Goal: Task Accomplishment & Management: Complete application form

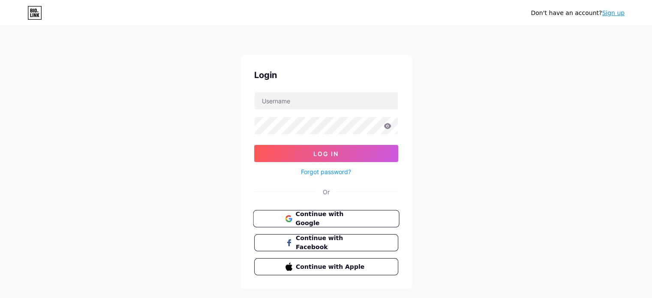
click at [314, 218] on span "Continue with Google" at bounding box center [331, 219] width 72 height 18
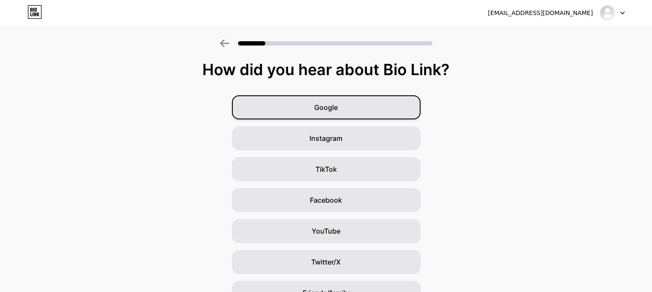
click at [314, 104] on div "Google" at bounding box center [326, 107] width 189 height 24
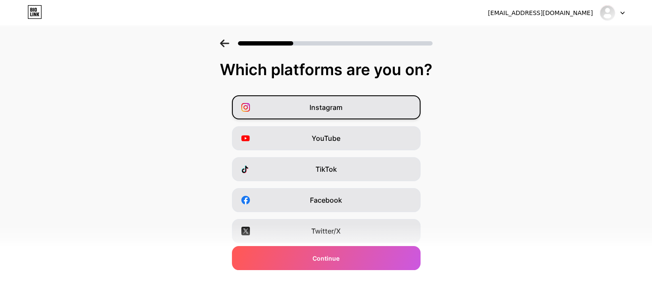
click at [303, 110] on div "Instagram" at bounding box center [326, 107] width 189 height 24
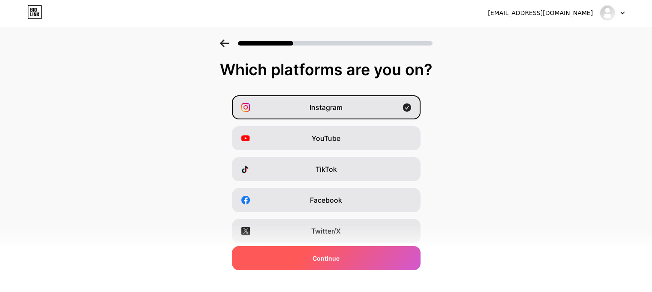
click at [353, 259] on div "Continue" at bounding box center [326, 258] width 189 height 24
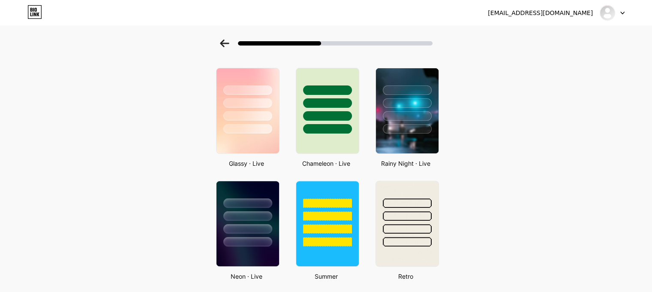
scroll to position [255, 0]
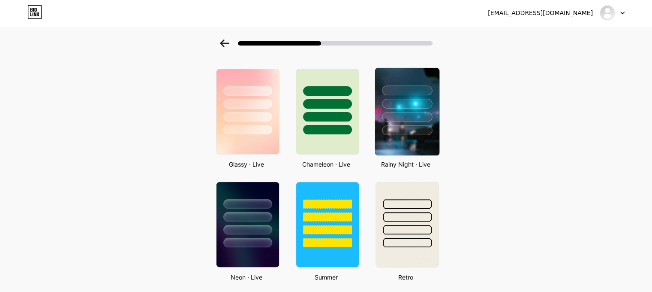
click at [410, 123] on div at bounding box center [407, 101] width 64 height 67
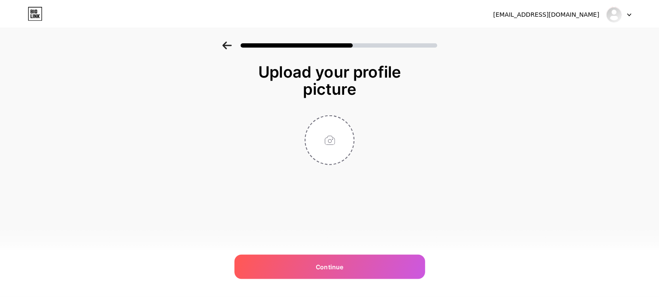
scroll to position [0, 0]
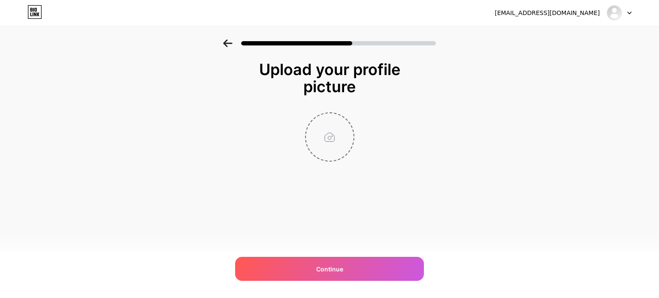
click at [332, 133] on input "file" at bounding box center [330, 137] width 48 height 48
click at [324, 142] on input "file" at bounding box center [330, 137] width 48 height 48
type input "C:\fakepath\01.png"
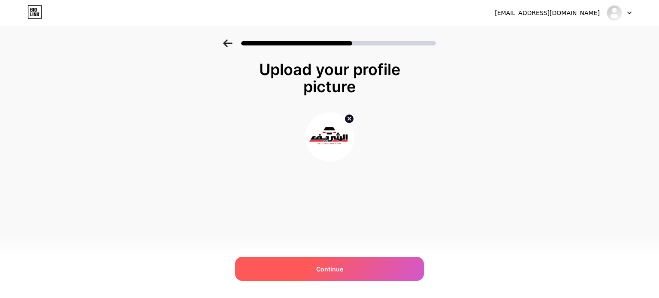
click at [312, 264] on div "Continue" at bounding box center [329, 269] width 189 height 24
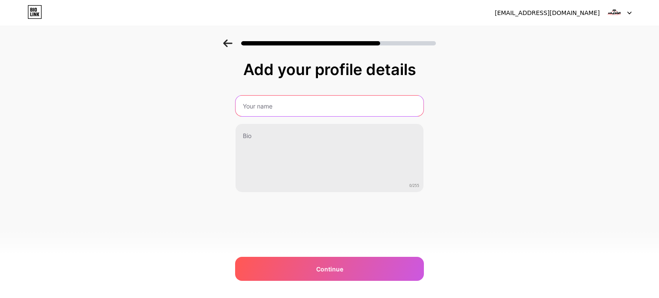
click at [256, 107] on input "text" at bounding box center [329, 106] width 188 height 21
type input "a"
type input "شركة الشريف لتجارة وإستيراد السيارات"
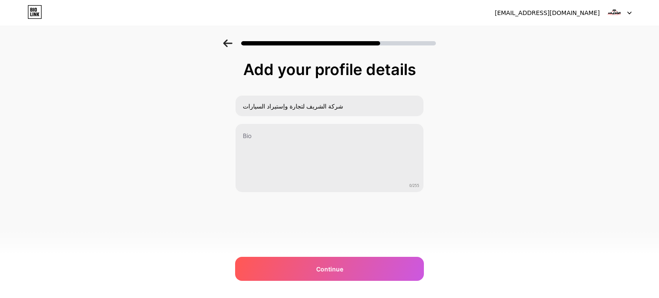
click at [262, 121] on div "شركة الشريف لتجارة وإستيراد السيارات 0/255" at bounding box center [329, 143] width 189 height 97
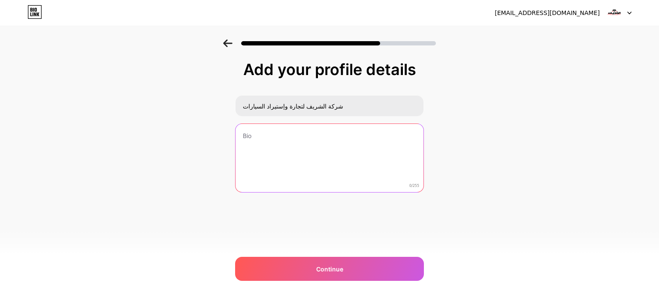
click at [255, 146] on textarea at bounding box center [329, 158] width 188 height 69
click at [262, 146] on textarea at bounding box center [330, 159] width 190 height 70
paste textarea "السلام عليكم ورحمة الله وبركاته اهلا وسهلا بكم في شركة الشريف لتجارة و إستيراد …"
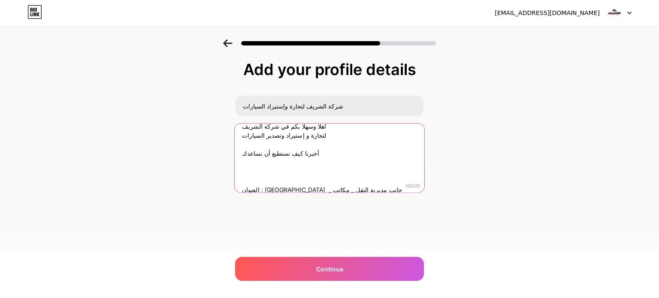
click at [288, 166] on textarea "السلام عليكم ورحمة الله وبركاته اهلا وسهلا بكم في شركة الشريف لتجارة و إستيراد …" at bounding box center [330, 159] width 190 height 70
click at [288, 166] on textarea "السلام عليكم ورحمة الله وبركاته اهلا وسهلا بكم في شركة الشريف لتجارة و إستيراد …" at bounding box center [330, 157] width 190 height 70
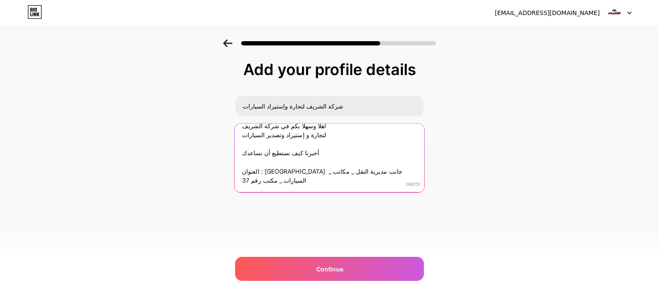
scroll to position [3, 0]
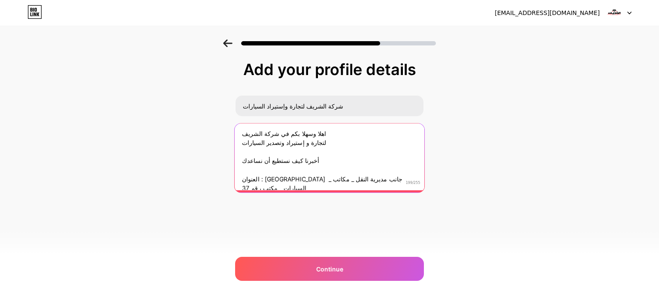
click at [280, 151] on textarea "السلام عليكم ورحمة الله وبركاته اهلا وسهلا بكم في شركة الشريف لتجارة و إستيراد …" at bounding box center [330, 156] width 190 height 70
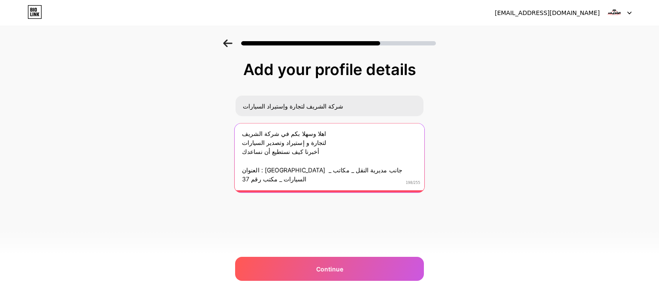
scroll to position [9, 0]
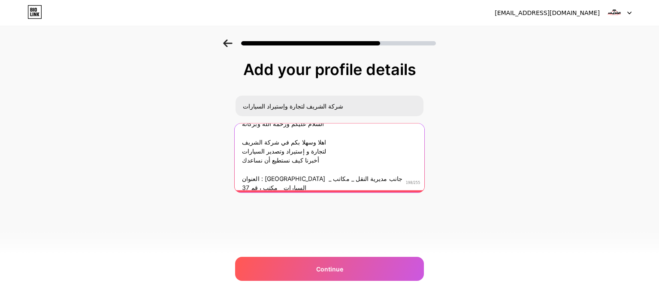
click at [271, 169] on textarea "السلام عليكم ورحمة الله وبركاته اهلا وسهلا بكم في شركة الشريف لتجارة و إستيراد …" at bounding box center [330, 156] width 190 height 70
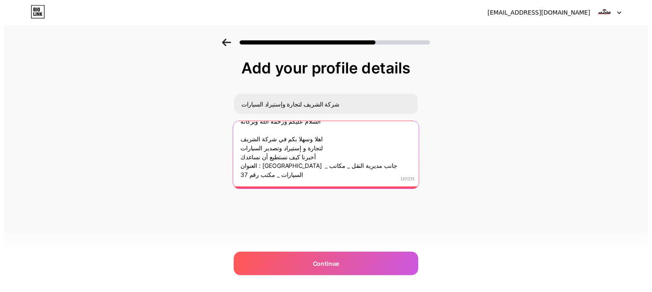
scroll to position [0, 0]
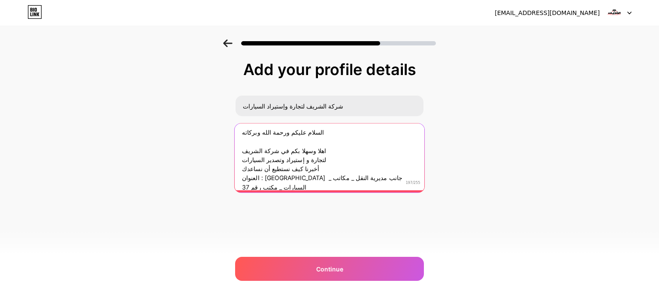
click at [270, 139] on textarea "السلام عليكم ورحمة الله وبركاته اهلا وسهلا بكم في شركة الشريف لتجارة و إستيراد …" at bounding box center [330, 156] width 190 height 70
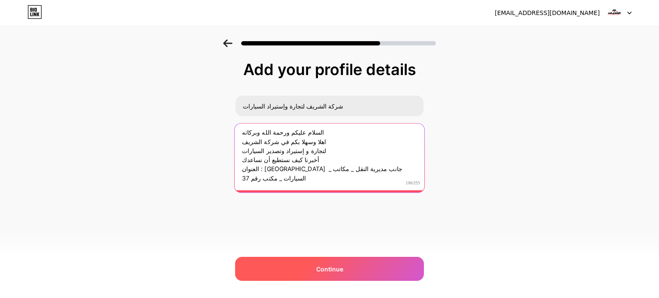
type textarea "السلام عليكم ورحمة الله وبركاته اهلا وسهلا بكم في شركة الشريف لتجارة و إستيراد …"
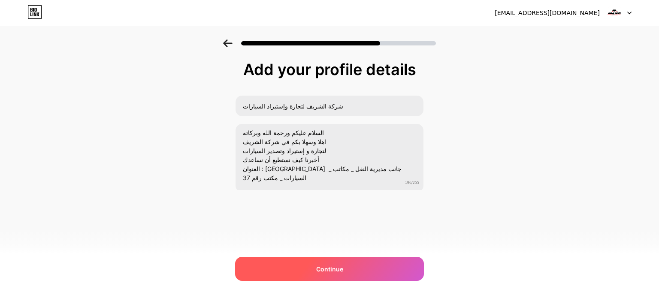
click at [290, 260] on div "Continue" at bounding box center [329, 269] width 189 height 24
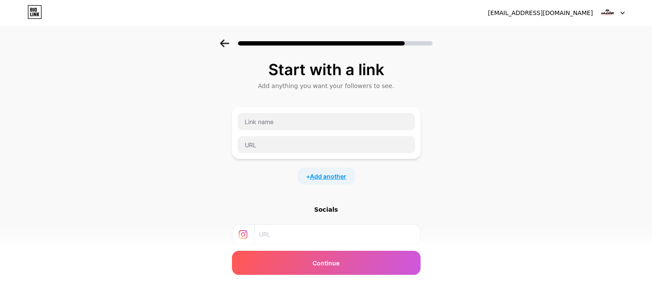
click at [322, 176] on span "Add another" at bounding box center [328, 176] width 36 height 9
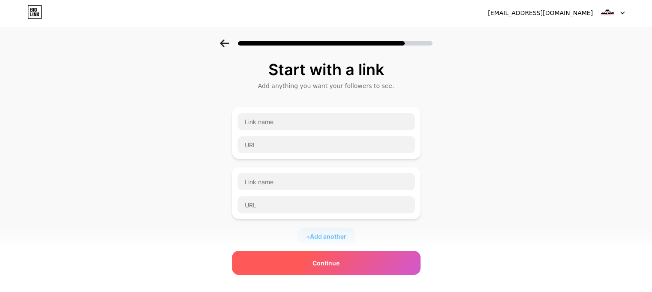
click at [298, 257] on div "Continue" at bounding box center [326, 262] width 189 height 24
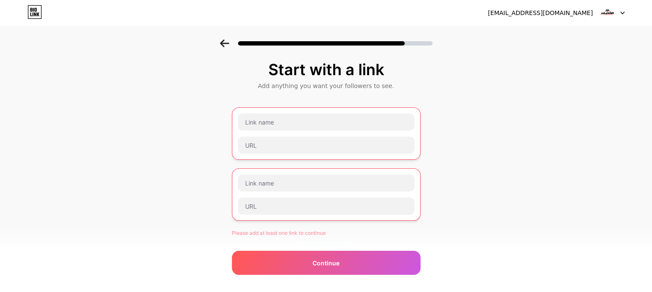
click at [456, 130] on div "Start with a link Add anything you want your followers to see. Please add at le…" at bounding box center [326, 228] width 652 height 378
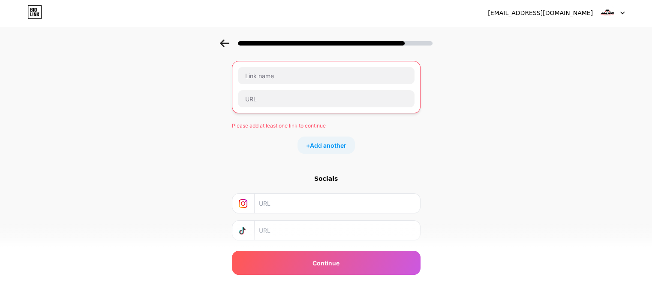
scroll to position [158, 0]
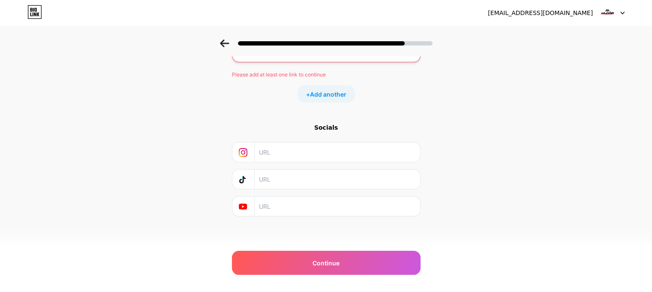
click at [329, 129] on div "Socials" at bounding box center [326, 127] width 189 height 9
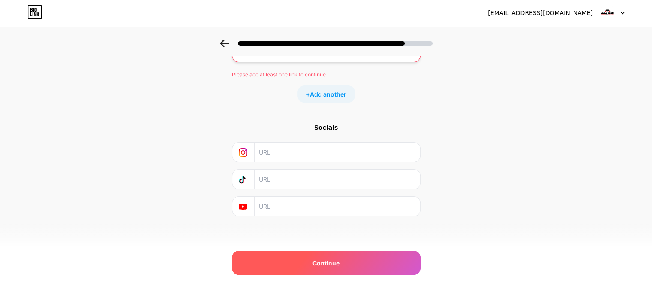
click at [305, 261] on div "Continue" at bounding box center [326, 262] width 189 height 24
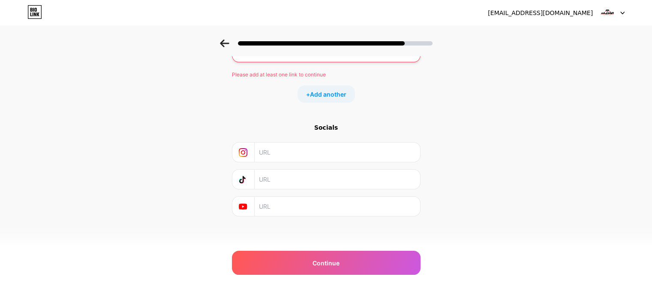
click at [222, 46] on div at bounding box center [326, 41] width 652 height 30
click at [225, 41] on icon at bounding box center [224, 43] width 9 height 8
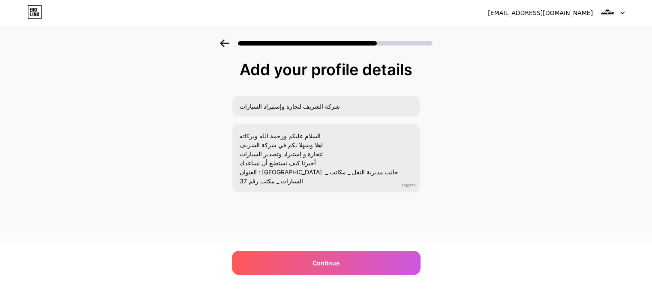
scroll to position [0, 0]
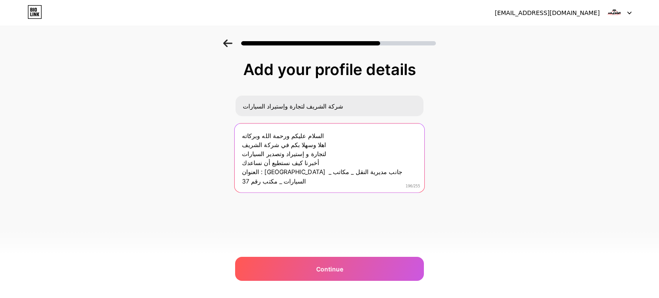
click at [277, 155] on textarea "السلام عليكم ورحمة الله وبركاته اهلا وسهلا بكم في شركة الشريف لتجارة و إستيراد …" at bounding box center [330, 159] width 190 height 70
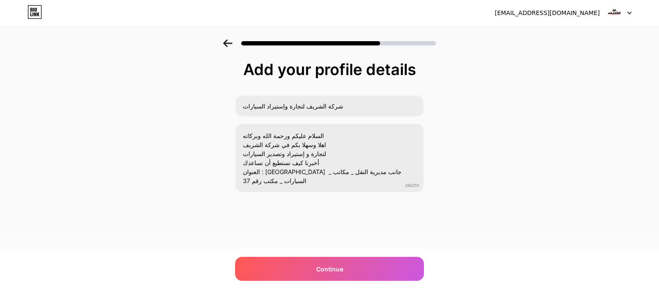
click at [229, 42] on icon at bounding box center [227, 43] width 9 height 8
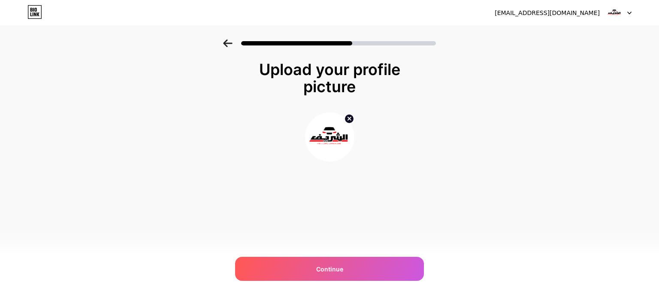
click at [229, 43] on icon at bounding box center [227, 43] width 9 height 8
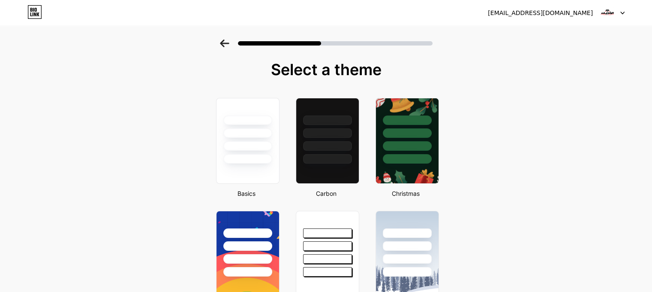
click at [229, 43] on icon at bounding box center [224, 43] width 9 height 8
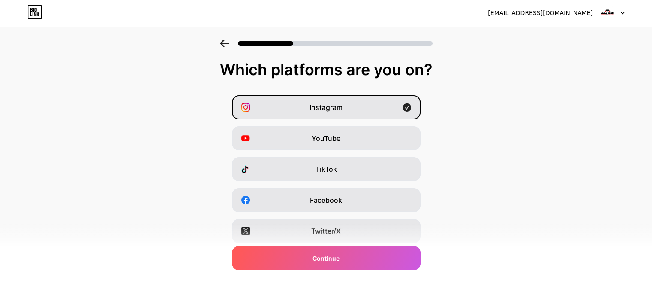
click at [229, 39] on icon at bounding box center [224, 43] width 9 height 8
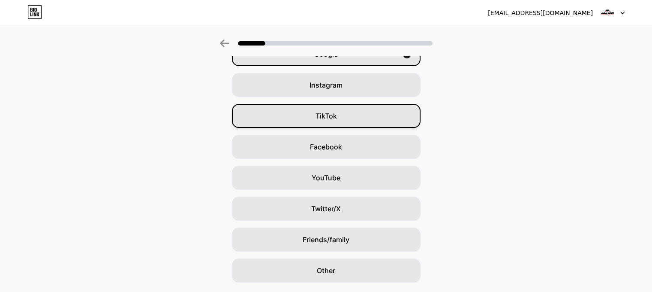
scroll to position [78, 0]
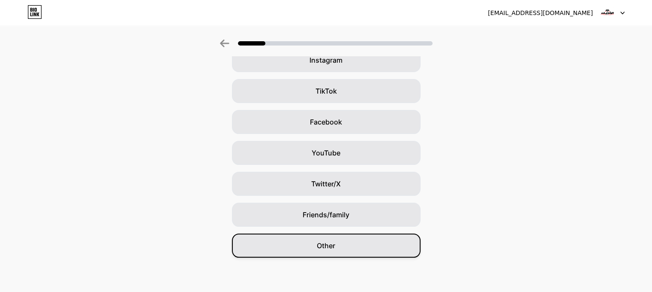
click at [326, 239] on div "Other" at bounding box center [326, 245] width 189 height 24
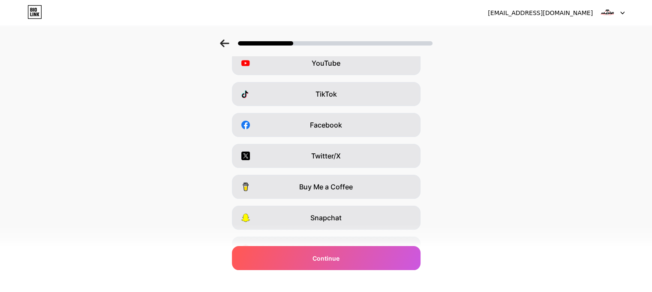
scroll to position [121, 0]
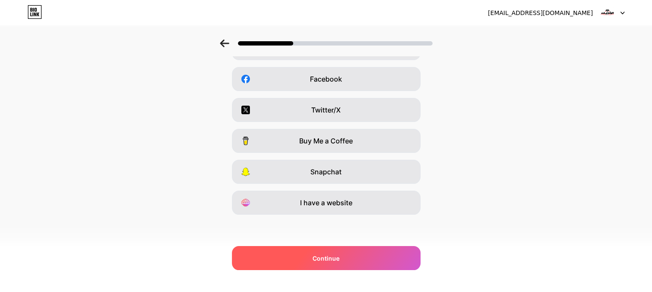
click at [306, 252] on div "Continue" at bounding box center [326, 258] width 189 height 24
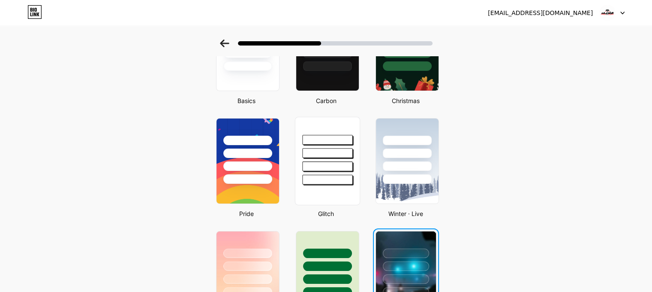
scroll to position [94, 0]
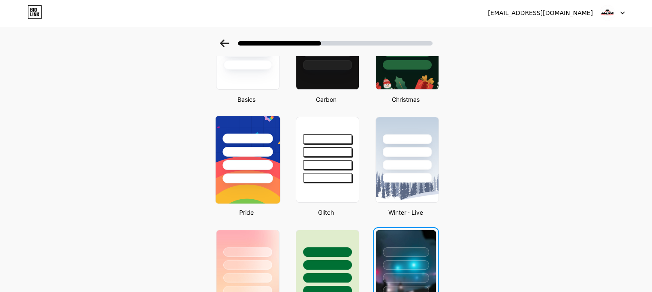
click at [262, 166] on div at bounding box center [248, 165] width 50 height 10
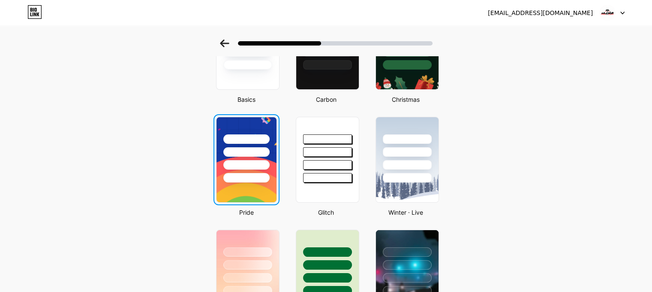
scroll to position [0, 0]
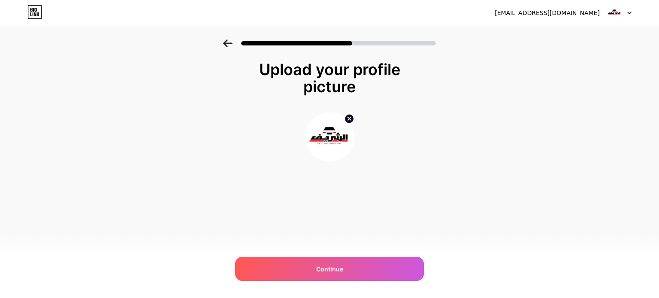
drag, startPoint x: 323, startPoint y: 267, endPoint x: 330, endPoint y: 231, distance: 36.7
click at [330, 231] on div "[EMAIL_ADDRESS][DOMAIN_NAME] Logout Link Copied Upload your profile picture Con…" at bounding box center [329, 149] width 659 height 298
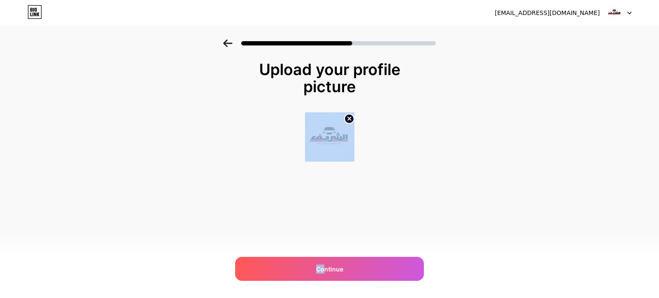
click at [334, 228] on div "[EMAIL_ADDRESS][DOMAIN_NAME] Logout Link Copied Upload your profile picture Con…" at bounding box center [329, 149] width 659 height 298
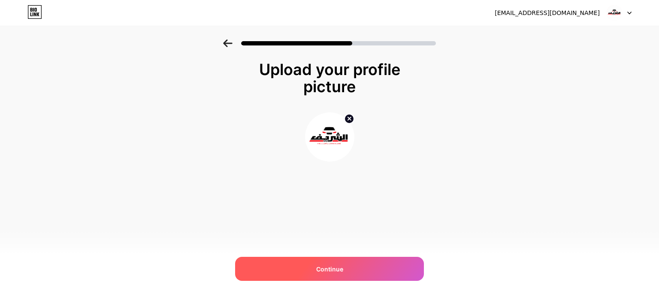
click at [321, 264] on div "Continue" at bounding box center [329, 269] width 189 height 24
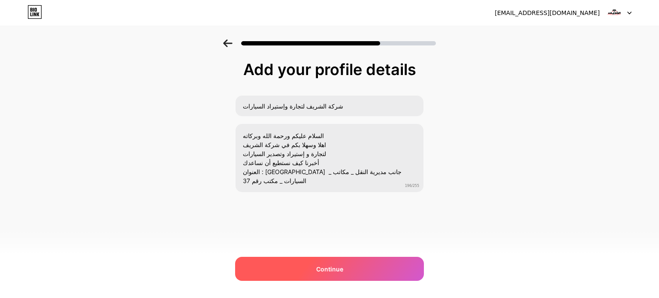
click at [304, 264] on div "Continue" at bounding box center [329, 269] width 189 height 24
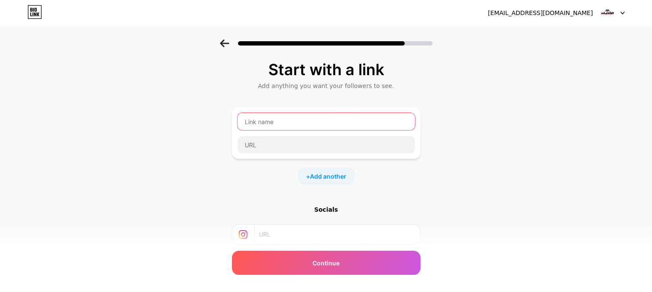
click at [310, 120] on input "text" at bounding box center [327, 121] width 178 height 17
click at [622, 13] on icon at bounding box center [622, 13] width 3 height 2
click at [464, 72] on div "Start with a link Add anything you want your followers to see. + Add another So…" at bounding box center [326, 189] width 652 height 301
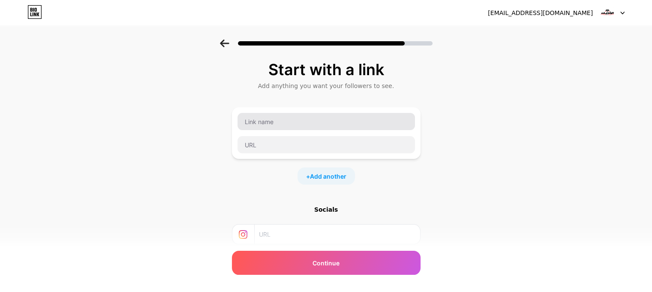
scroll to position [82, 0]
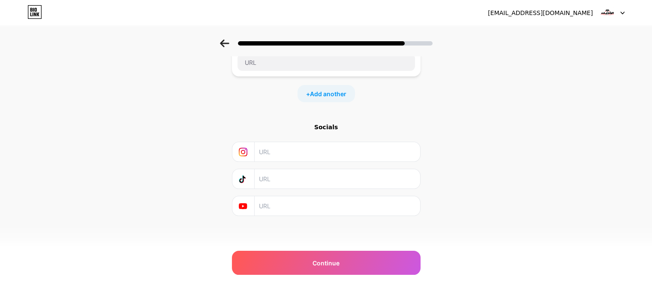
click at [359, 118] on div "Start with a link Add anything you want your followers to see. + Add another So…" at bounding box center [326, 97] width 189 height 237
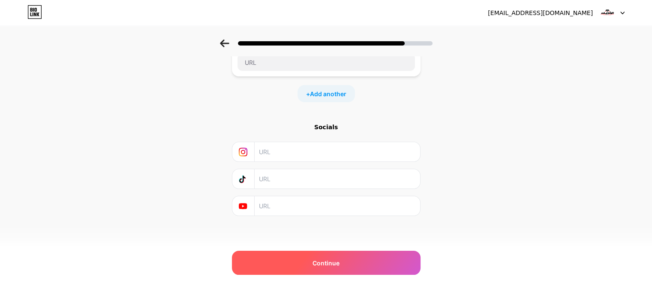
click at [310, 253] on div "Continue" at bounding box center [326, 262] width 189 height 24
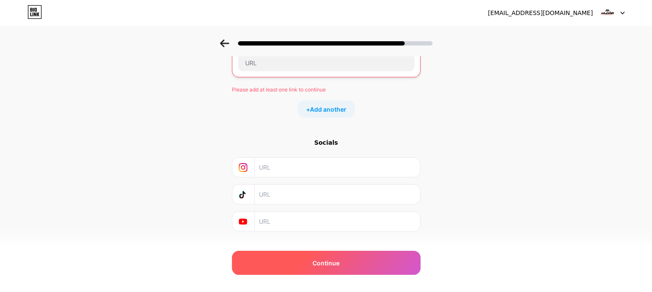
click at [310, 253] on div "Continue" at bounding box center [326, 262] width 189 height 24
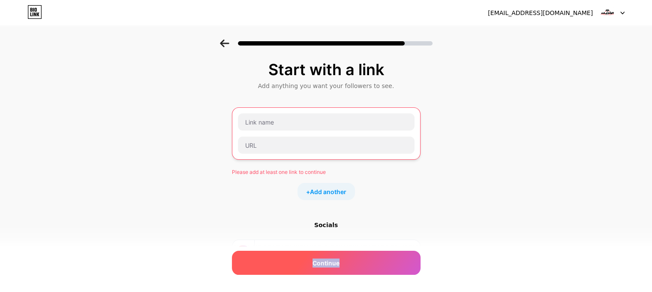
scroll to position [0, 0]
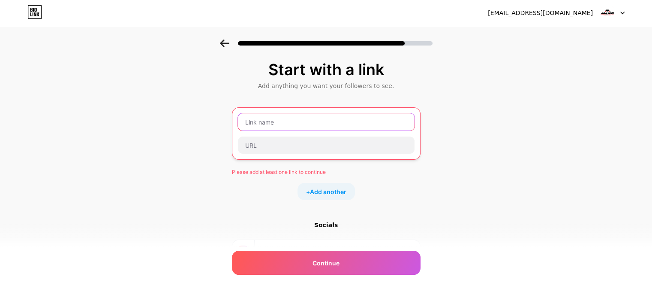
click at [273, 121] on input "text" at bounding box center [326, 121] width 177 height 17
click at [38, 15] on icon at bounding box center [38, 14] width 3 height 4
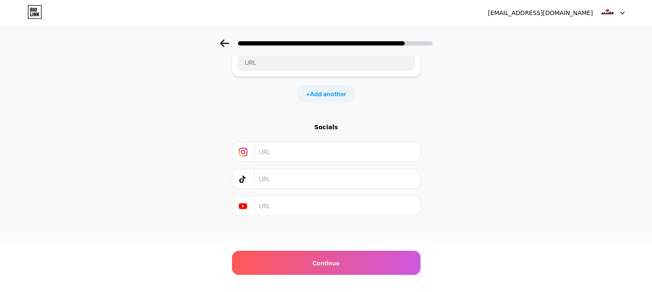
scroll to position [82, 6]
click at [322, 94] on span "Add another" at bounding box center [328, 93] width 36 height 9
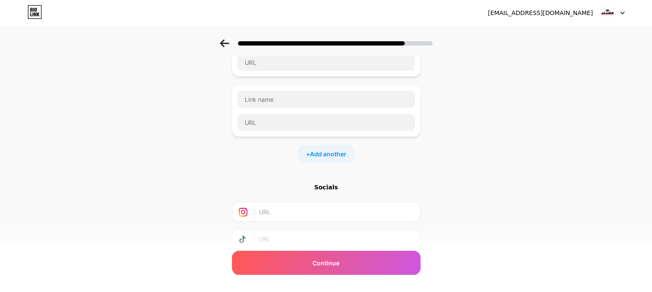
click at [322, 146] on div "+ Add another" at bounding box center [326, 153] width 57 height 17
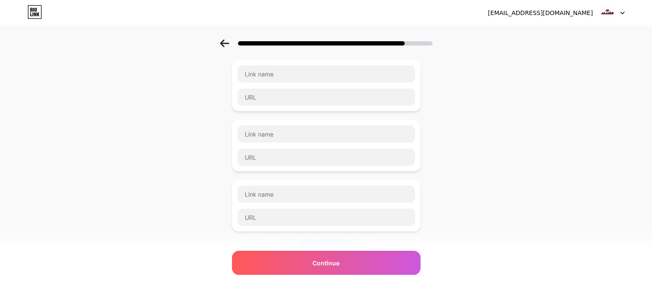
scroll to position [0, 6]
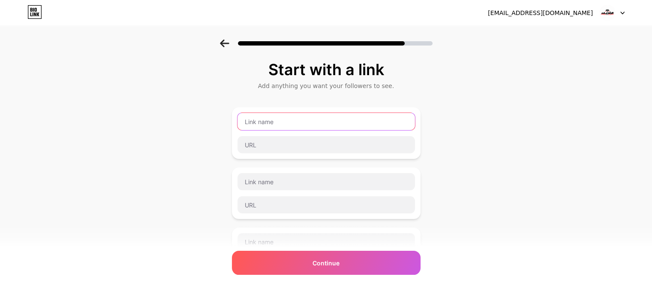
click at [304, 127] on input "text" at bounding box center [327, 121] width 178 height 17
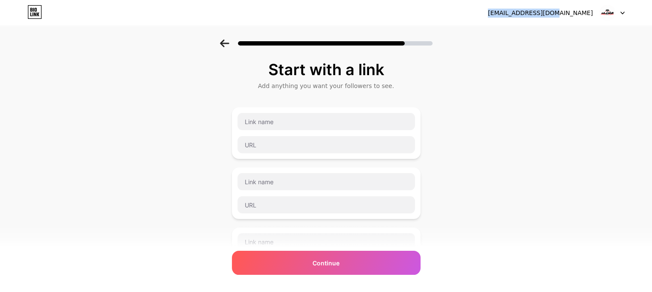
drag, startPoint x: 592, startPoint y: 13, endPoint x: 531, endPoint y: 18, distance: 61.1
click at [531, 18] on div "[EMAIL_ADDRESS][DOMAIN_NAME] Logout" at bounding box center [326, 12] width 652 height 15
copy div "[EMAIL_ADDRESS][DOMAIN_NAME]"
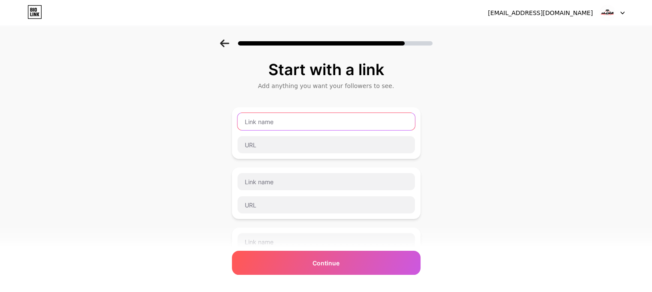
click at [298, 120] on input "text" at bounding box center [327, 121] width 178 height 17
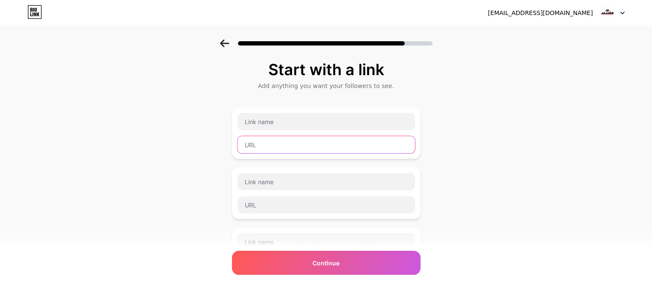
click at [270, 147] on input "text" at bounding box center [327, 144] width 178 height 17
paste input "[EMAIL_ADDRESS][DOMAIN_NAME]"
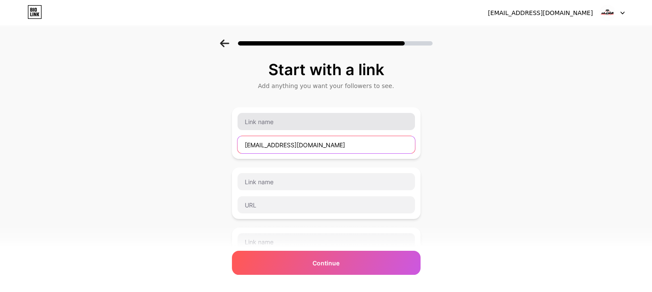
type input "[EMAIL_ADDRESS][DOMAIN_NAME]"
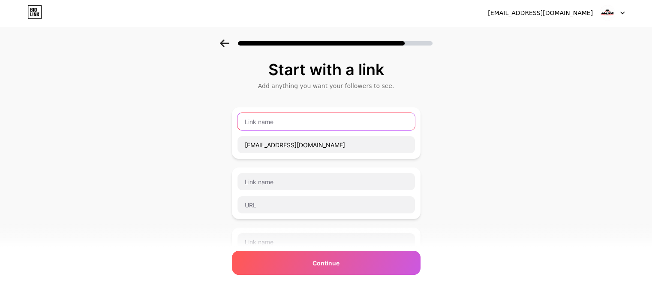
click at [250, 127] on input "text" at bounding box center [327, 121] width 178 height 17
type input "ُ"
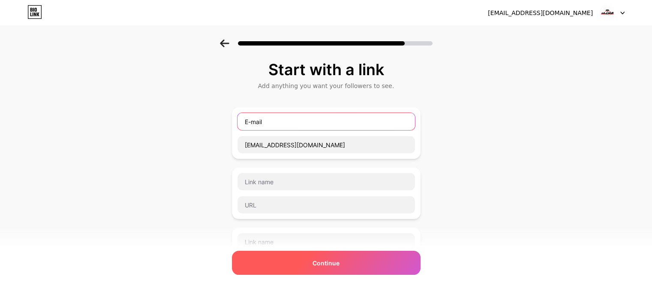
type input "E-mail"
click at [308, 265] on div "Continue" at bounding box center [326, 262] width 189 height 24
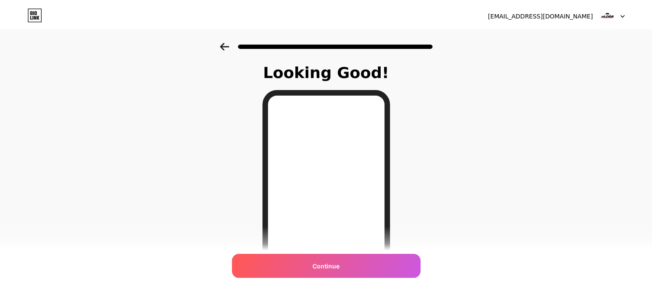
scroll to position [0, 0]
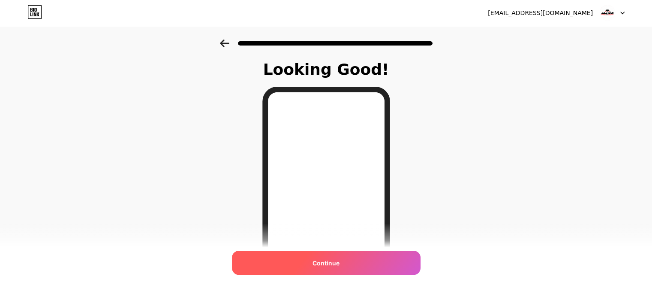
click at [309, 265] on div "Continue" at bounding box center [326, 262] width 189 height 24
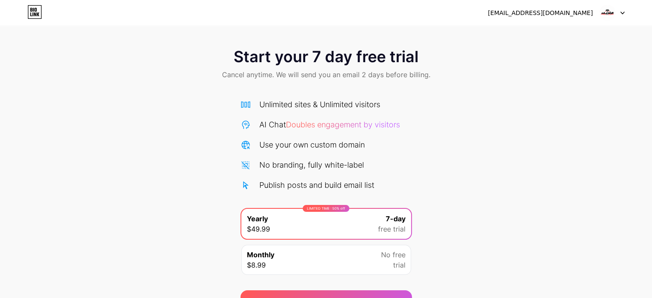
scroll to position [46, 0]
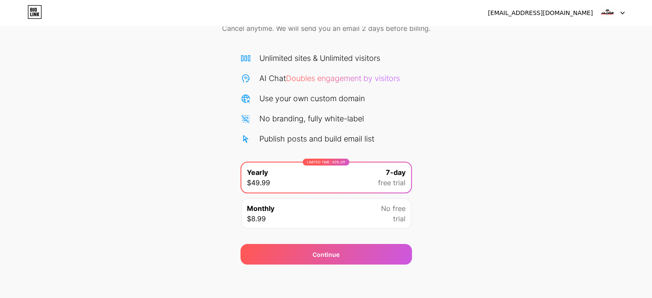
click at [466, 150] on div "Start your 7 day free trial Cancel anytime. We will send you an email 2 days be…" at bounding box center [326, 128] width 652 height 271
click at [347, 216] on div "Monthly $8.99 No free trial" at bounding box center [326, 214] width 170 height 30
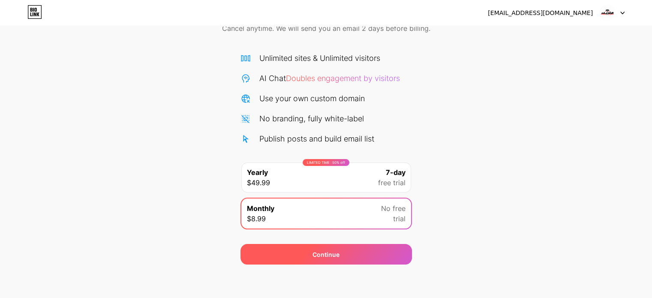
click at [333, 252] on div "Continue" at bounding box center [326, 254] width 27 height 9
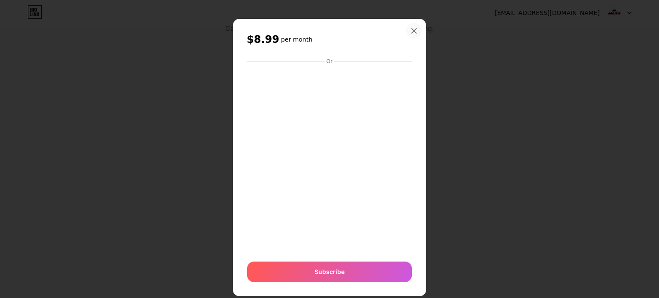
click at [409, 27] on div at bounding box center [413, 30] width 15 height 15
